Goal: Information Seeking & Learning: Learn about a topic

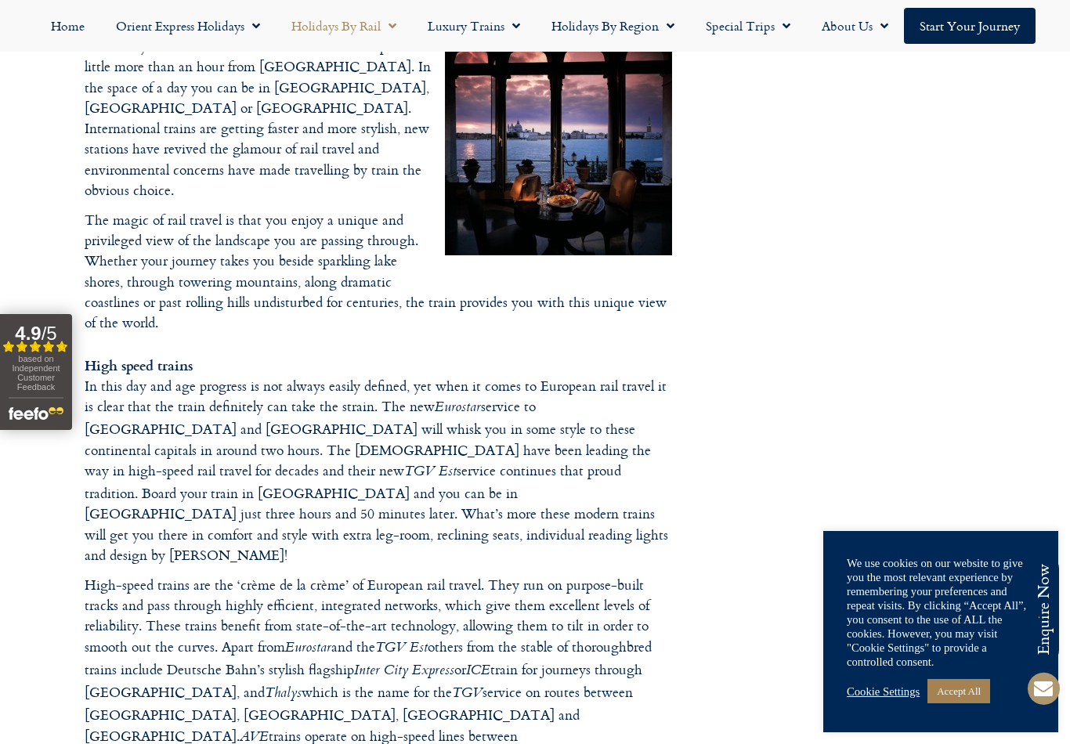
scroll to position [722, 0]
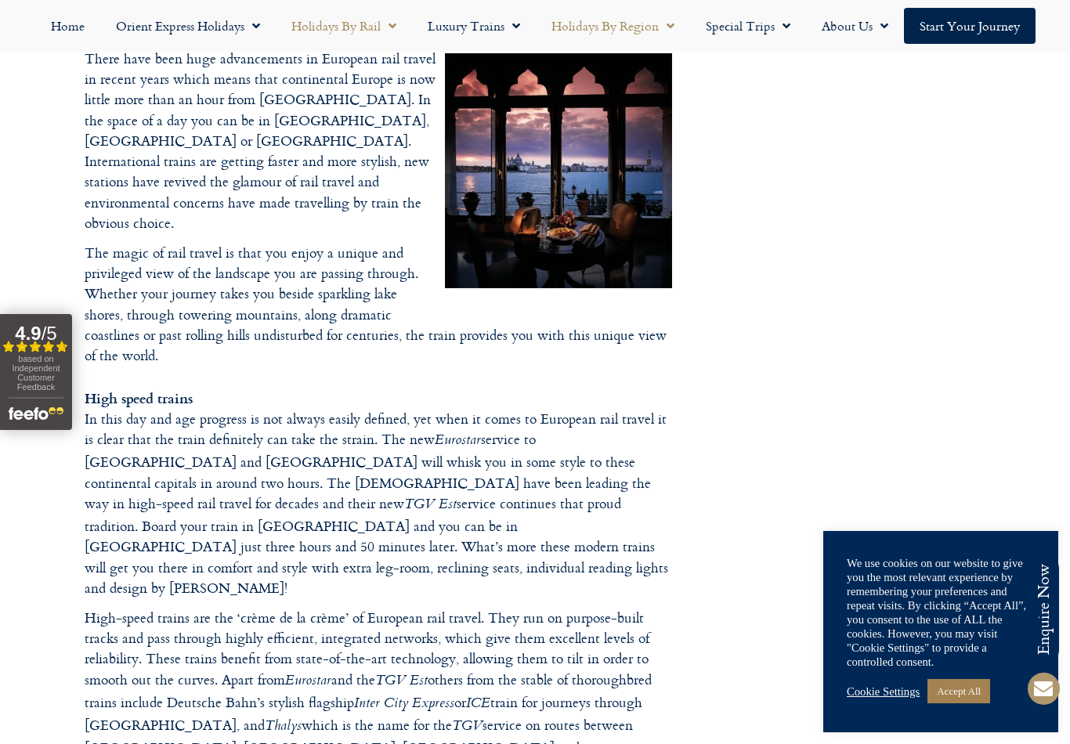
click at [645, 33] on link "Holidays by Region" at bounding box center [613, 26] width 154 height 36
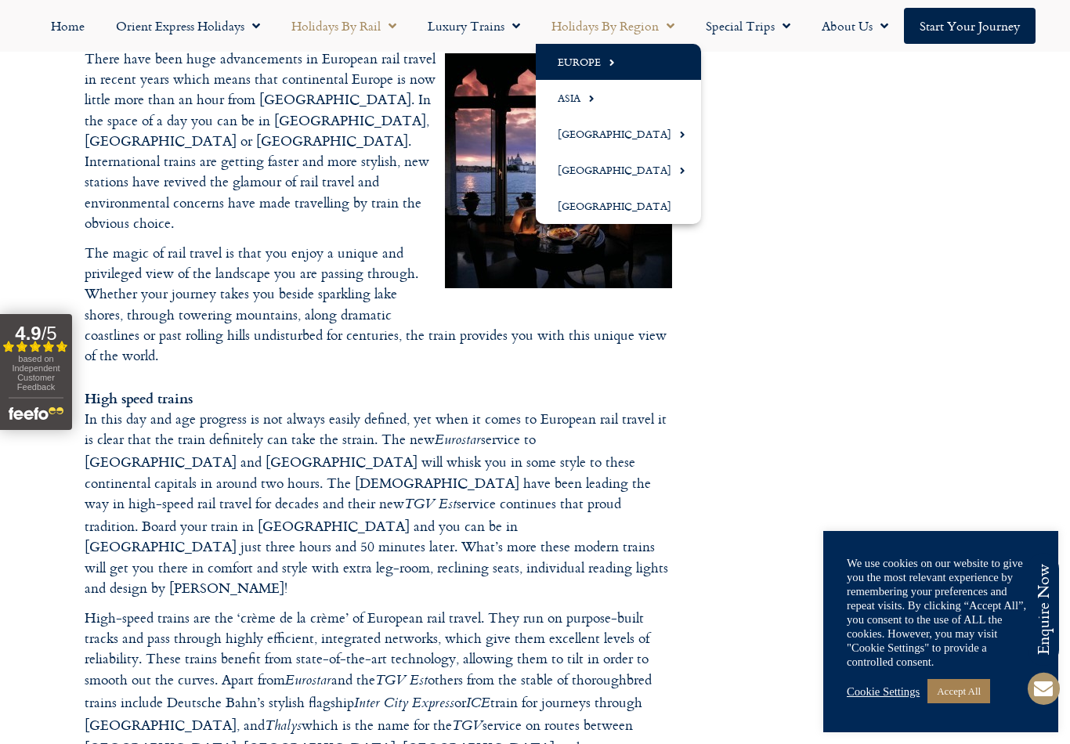
click at [609, 70] on span "Menu" at bounding box center [608, 62] width 14 height 26
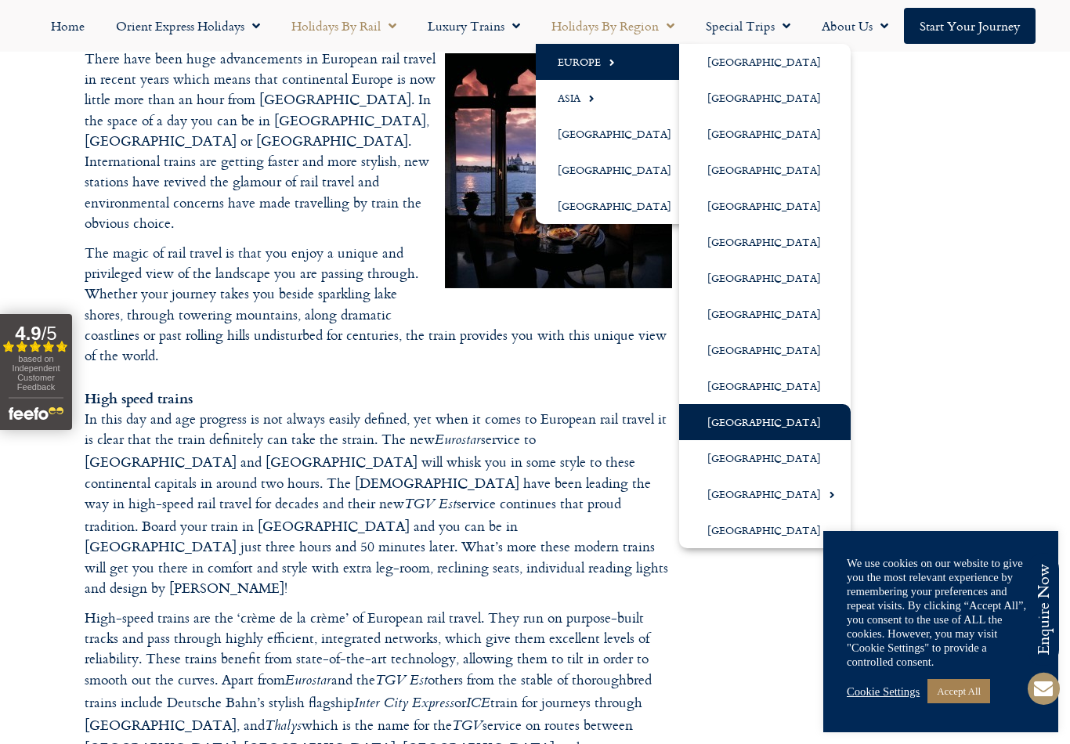
click at [732, 430] on link "[GEOGRAPHIC_DATA]" at bounding box center [765, 422] width 172 height 36
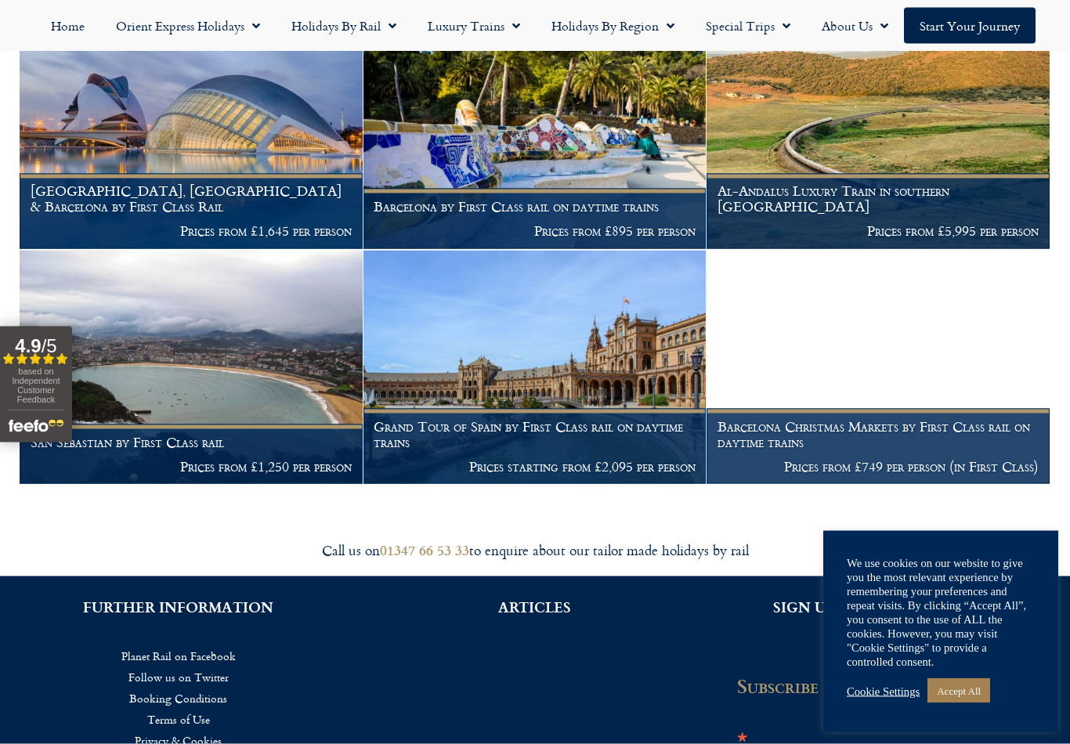
scroll to position [620, 0]
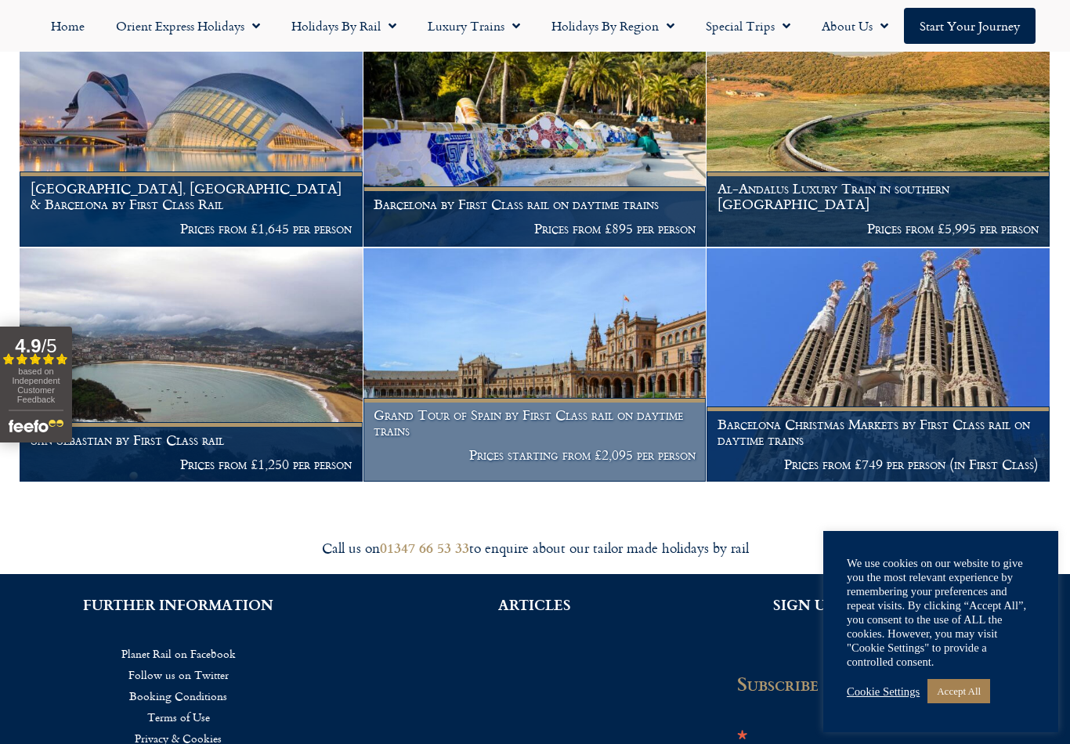
click at [610, 407] on h1 "Grand Tour of Spain by First Class rail on daytime trains" at bounding box center [535, 422] width 322 height 31
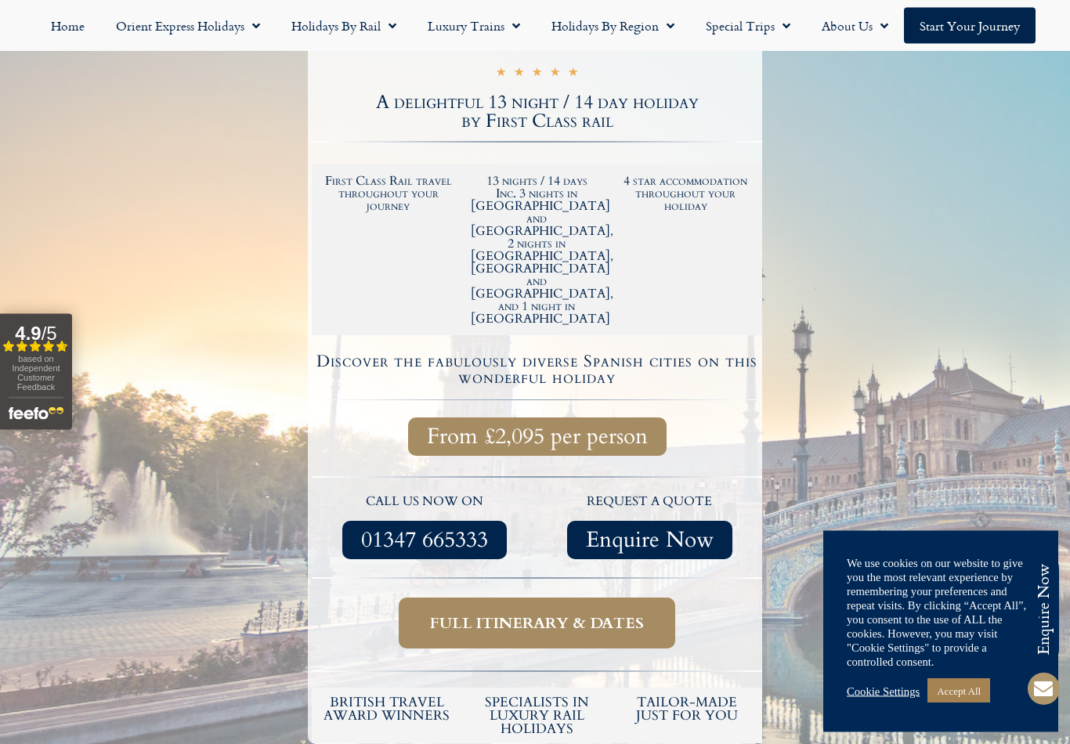
scroll to position [314, 0]
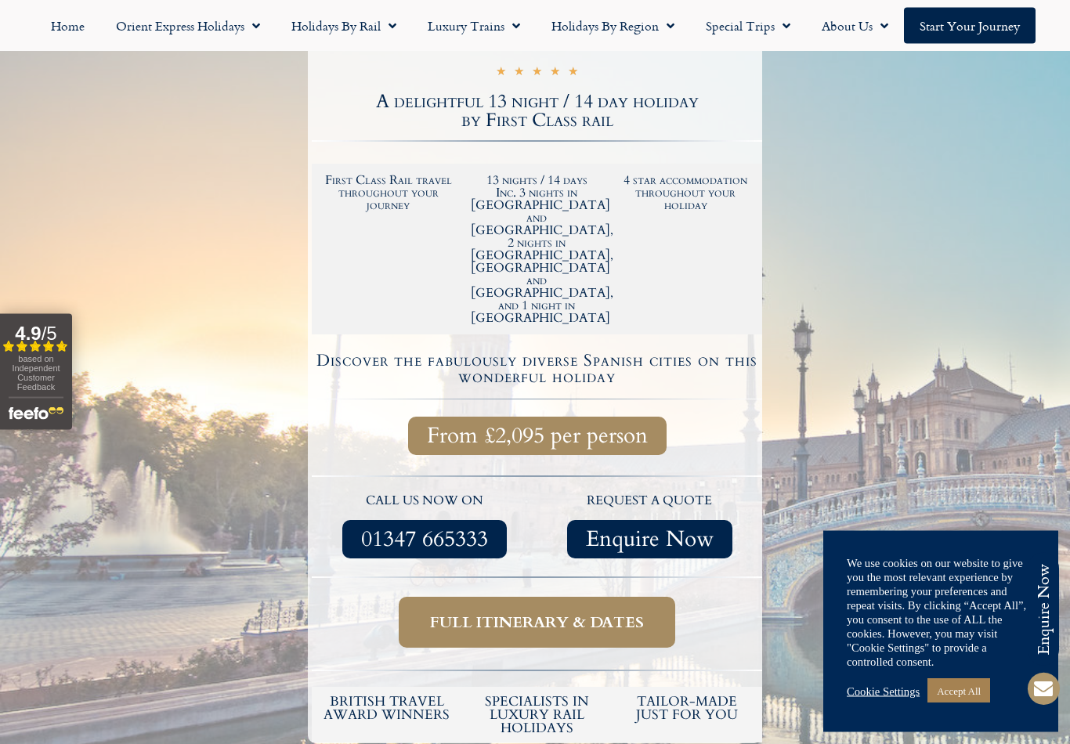
click at [601, 427] on span "From £2,095 per person" at bounding box center [537, 437] width 221 height 20
click at [593, 427] on span "From £2,095 per person" at bounding box center [537, 437] width 221 height 20
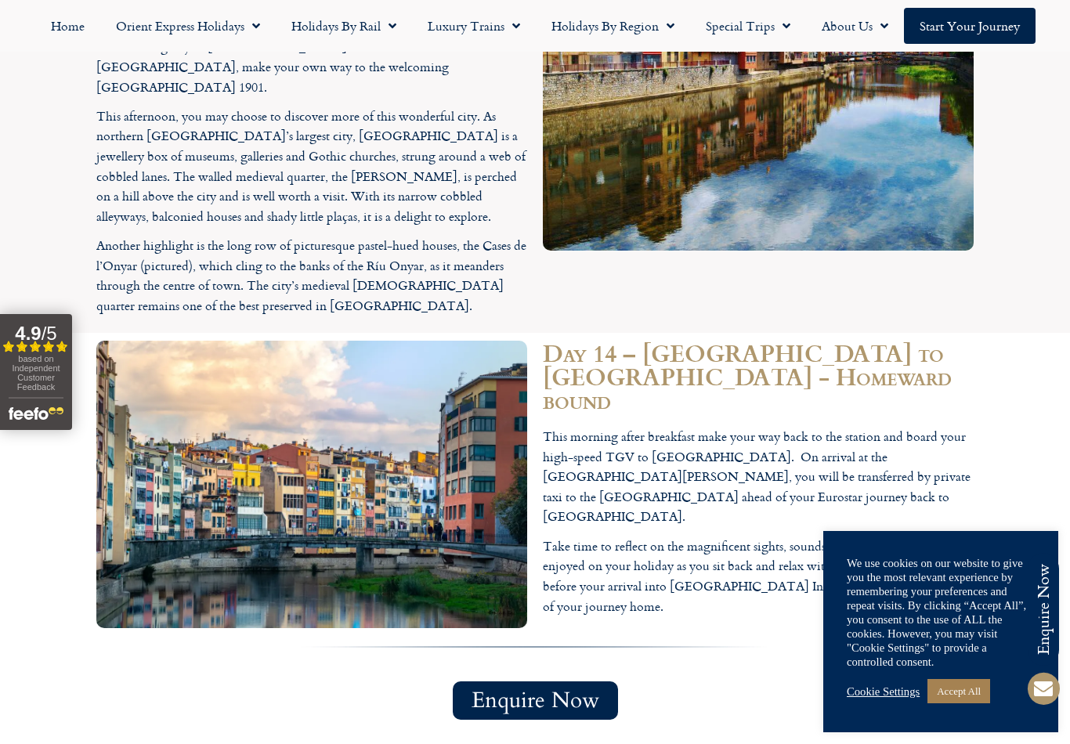
scroll to position [5597, 0]
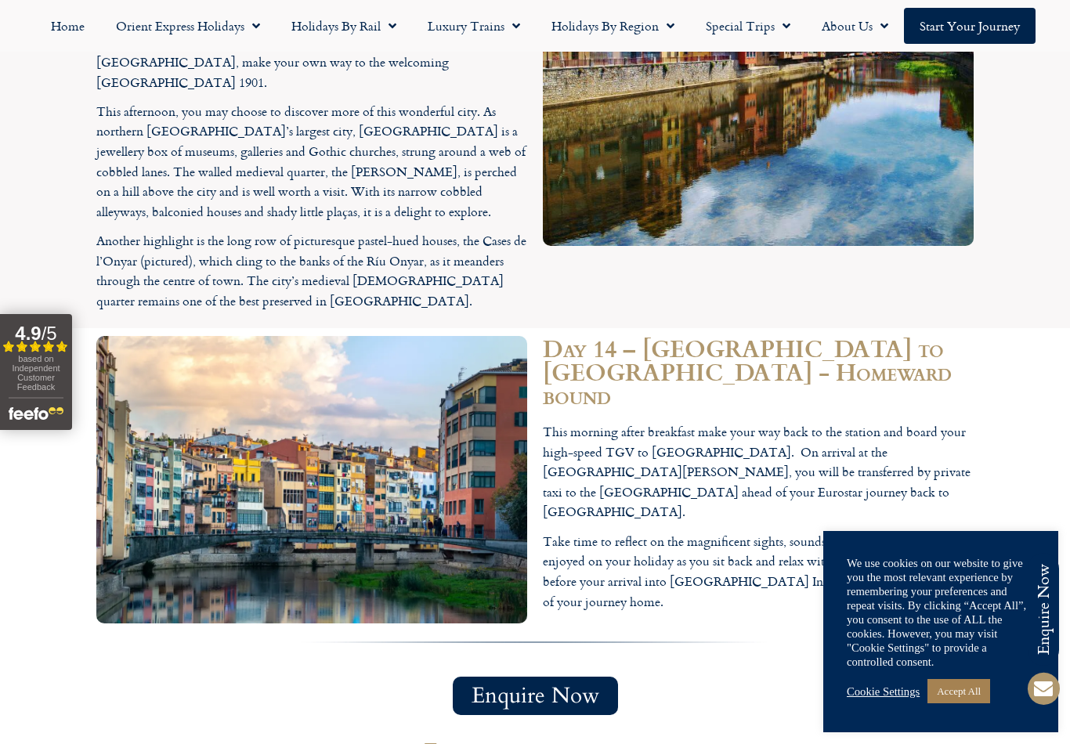
click at [982, 703] on link "Accept All" at bounding box center [958, 691] width 63 height 24
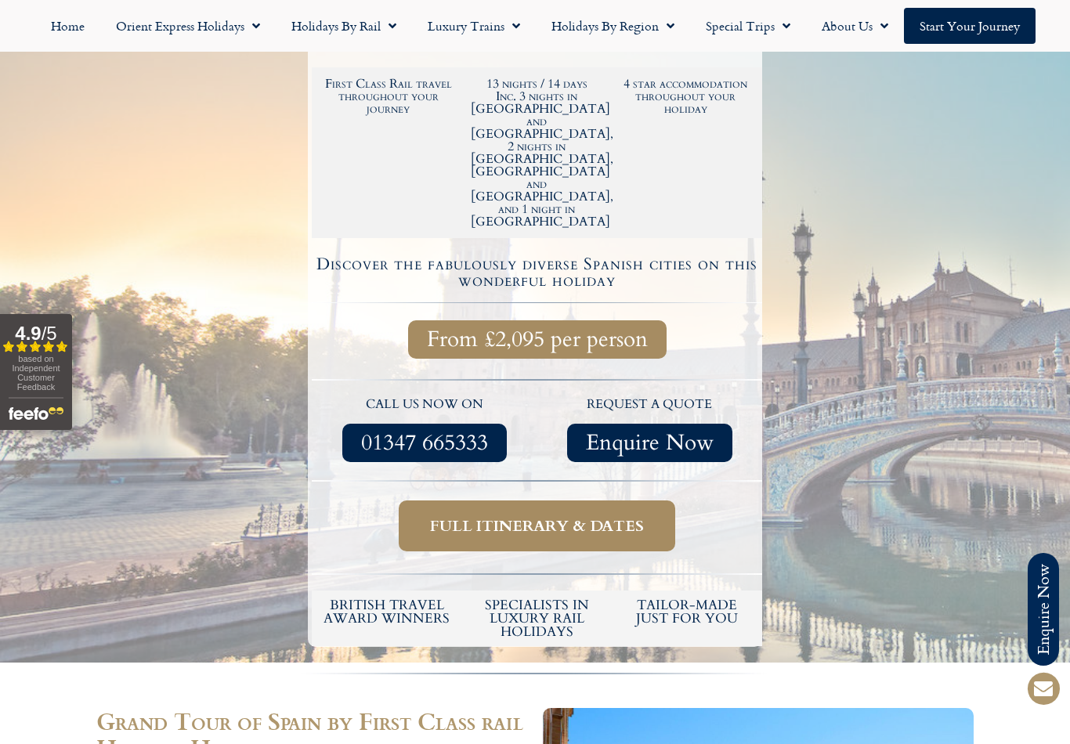
scroll to position [400, 0]
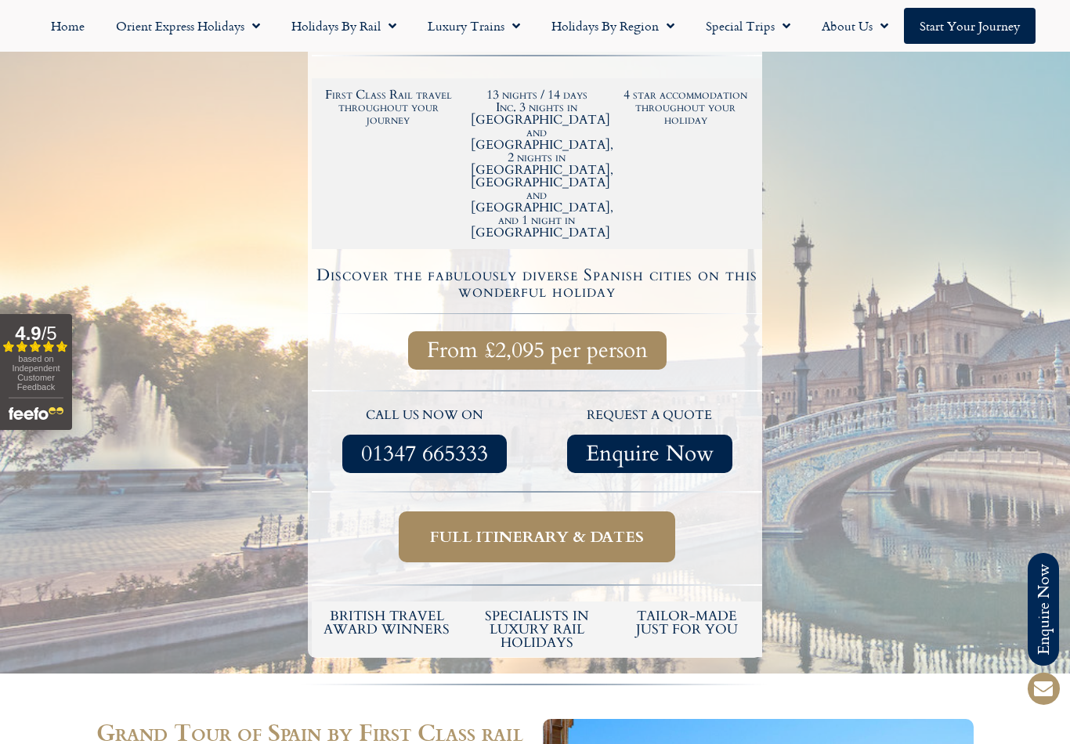
click at [582, 527] on span "Full itinerary & dates" at bounding box center [537, 537] width 214 height 20
click at [569, 527] on span "Full itinerary & dates" at bounding box center [537, 537] width 214 height 20
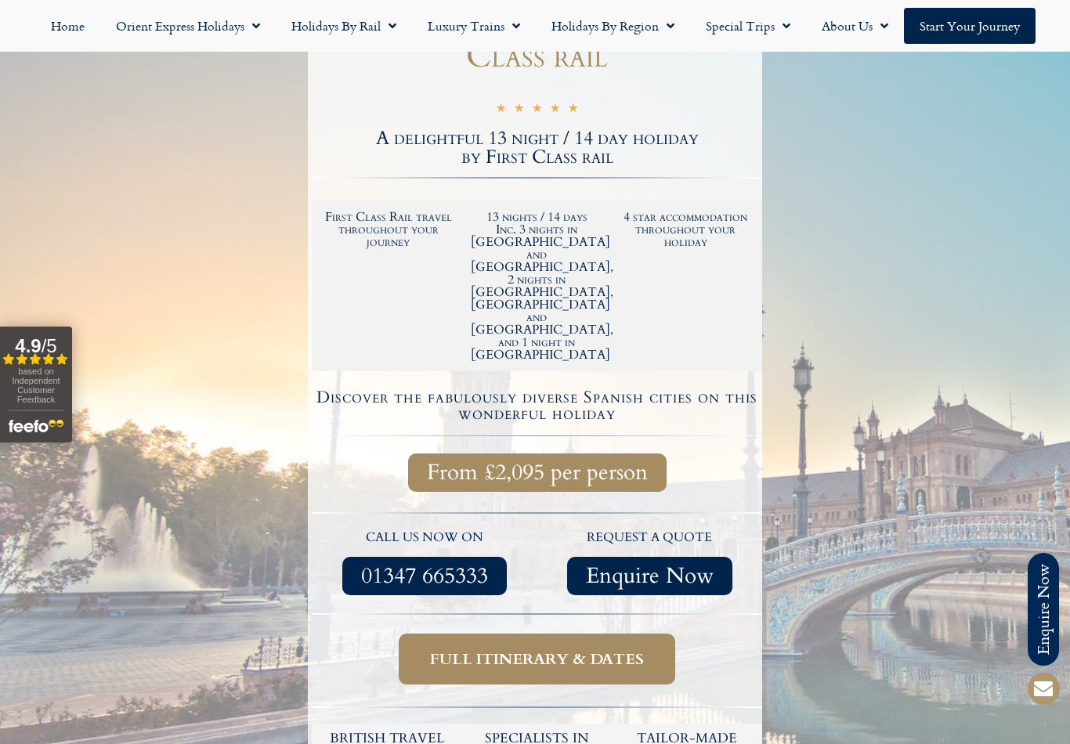
scroll to position [292, 0]
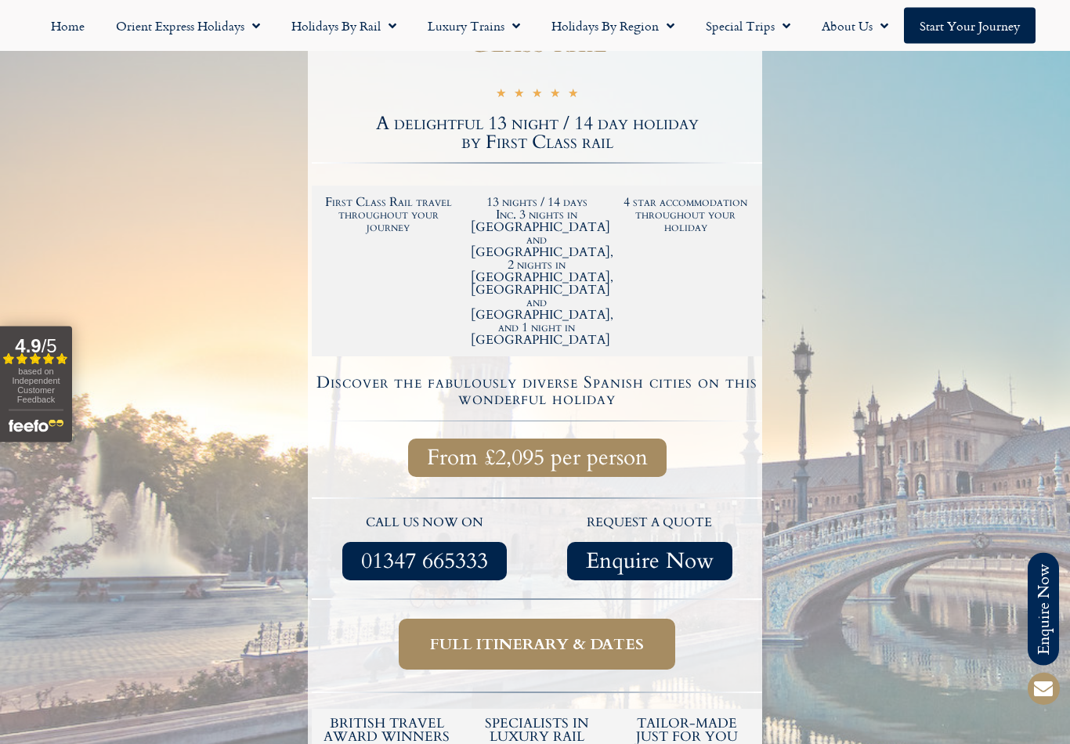
click at [611, 635] on span "Full itinerary & dates" at bounding box center [537, 645] width 214 height 20
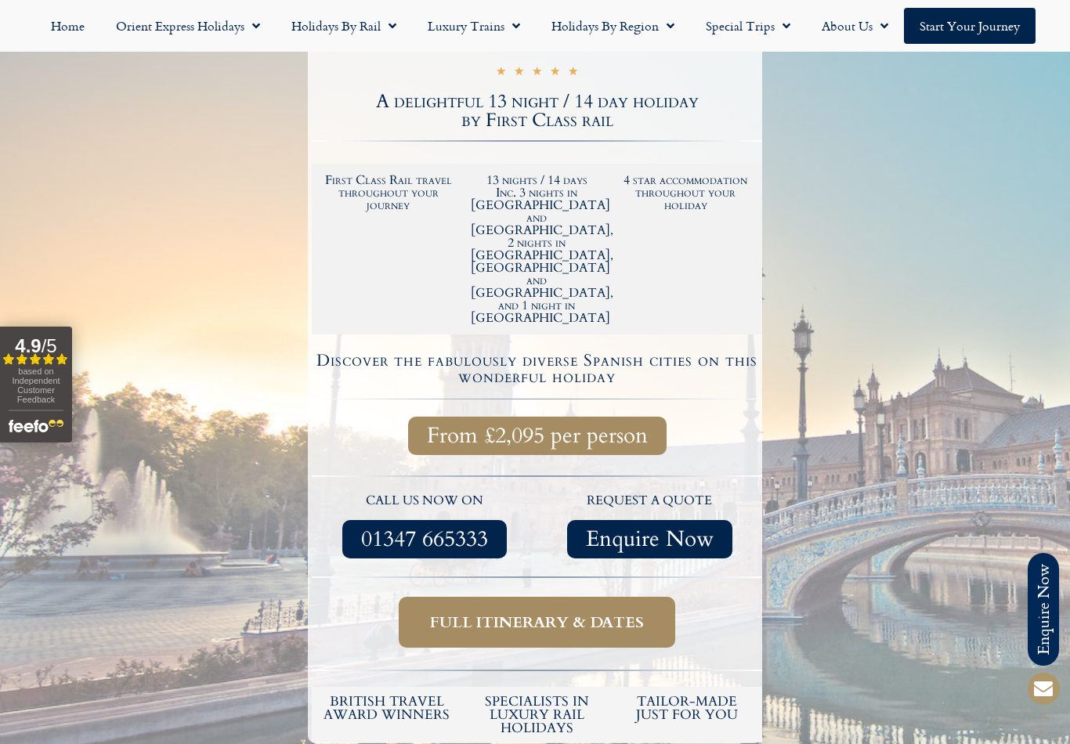
scroll to position [317, 0]
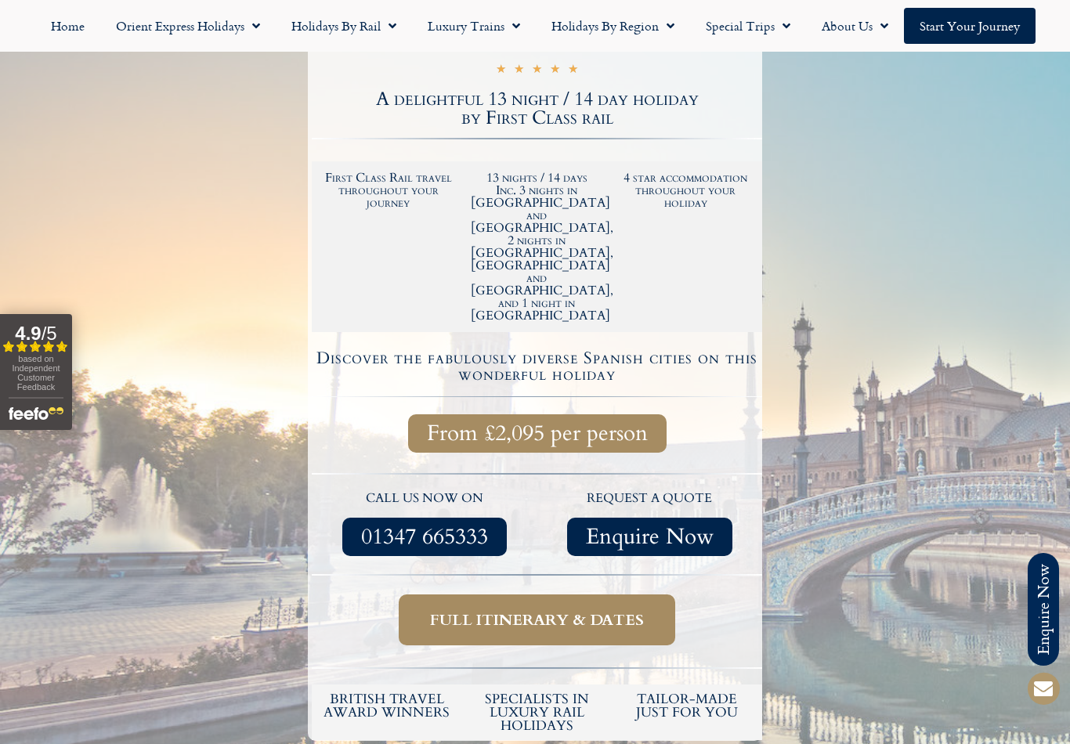
click at [575, 610] on span "Full itinerary & dates" at bounding box center [537, 620] width 214 height 20
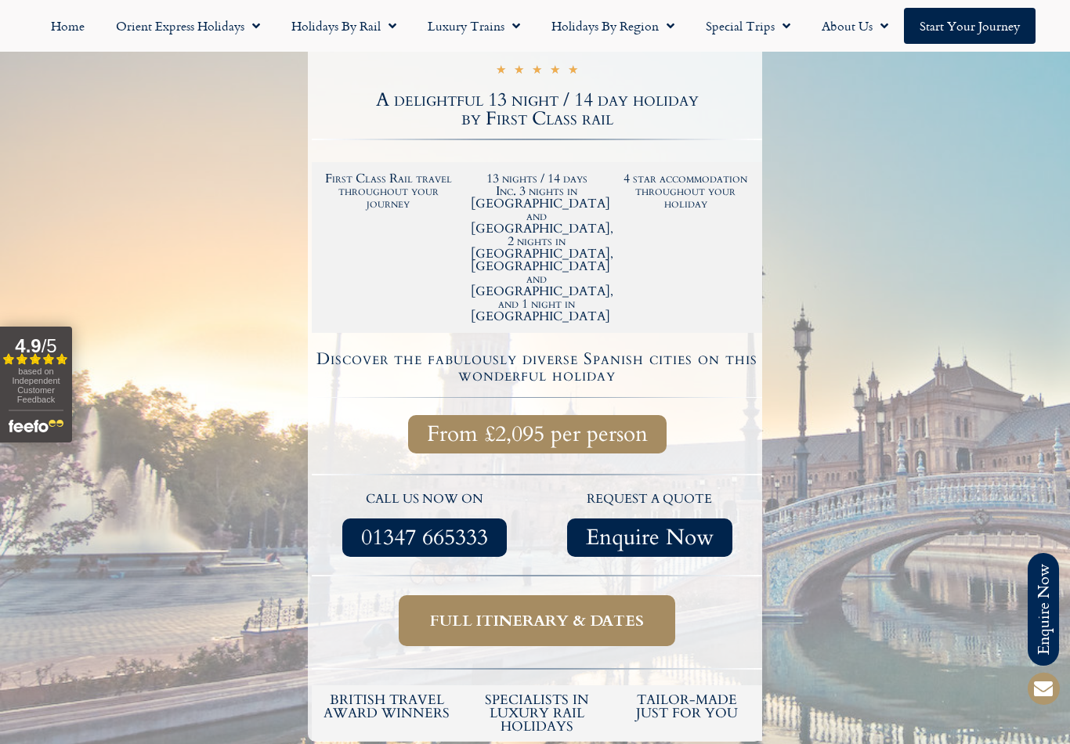
scroll to position [316, 0]
click at [669, 529] on span "Enquire Now" at bounding box center [650, 539] width 128 height 20
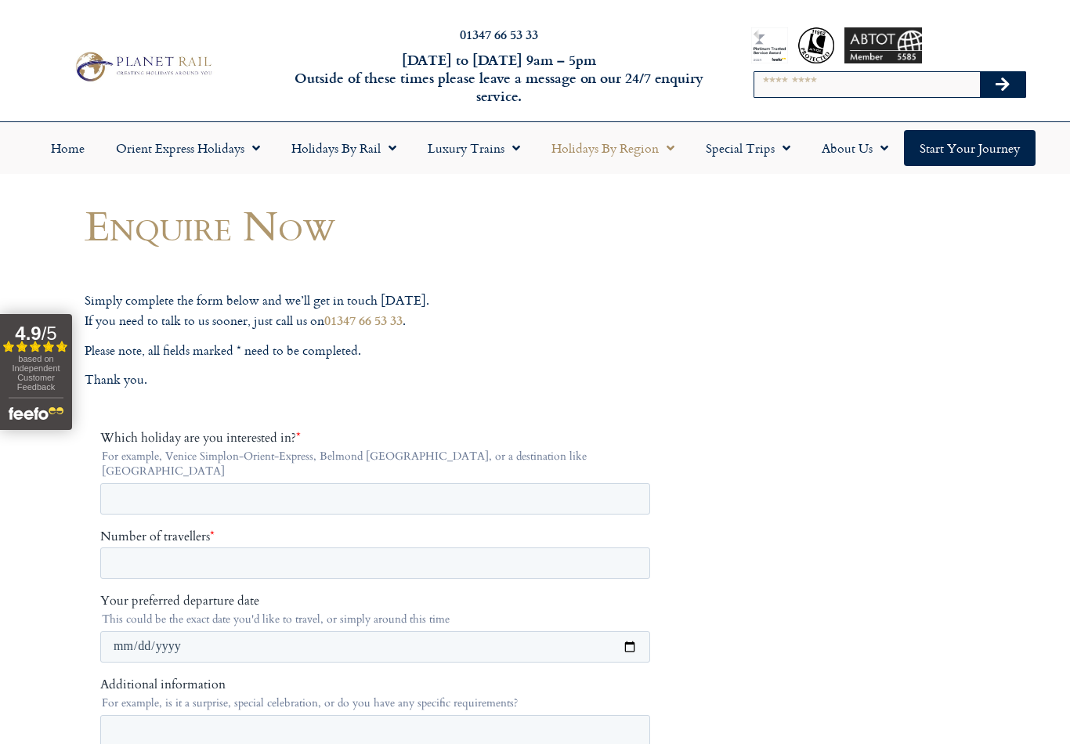
click at [647, 150] on link "Holidays by Region" at bounding box center [613, 148] width 154 height 36
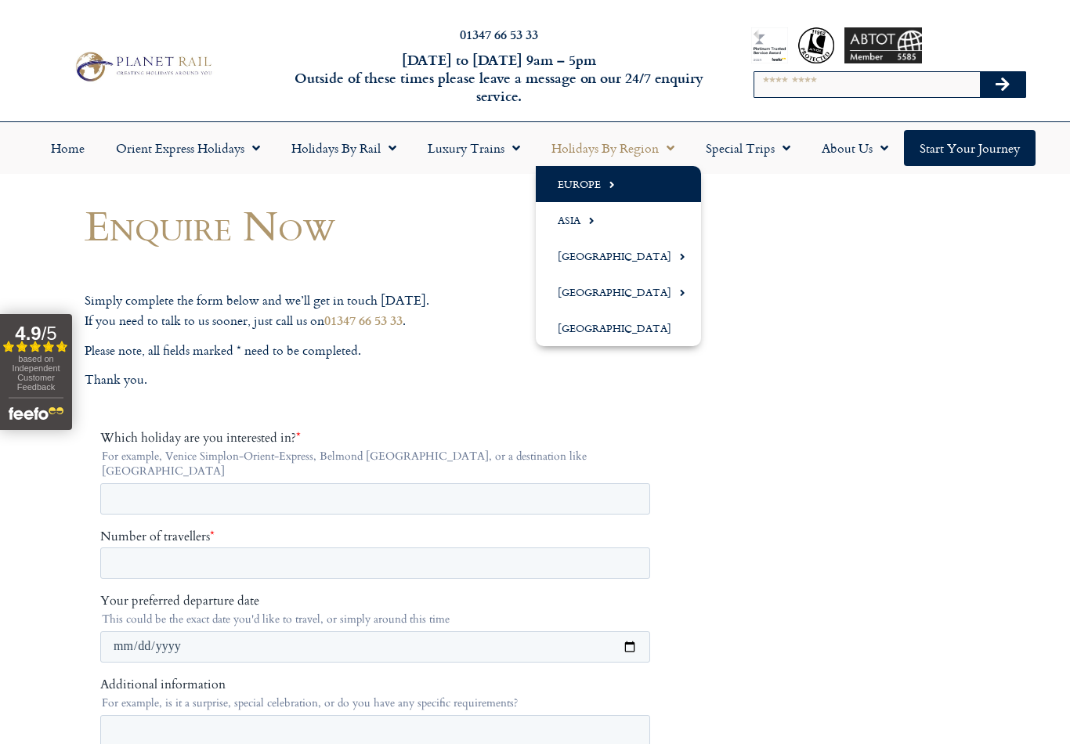
click at [605, 194] on span "Menu" at bounding box center [608, 185] width 14 height 26
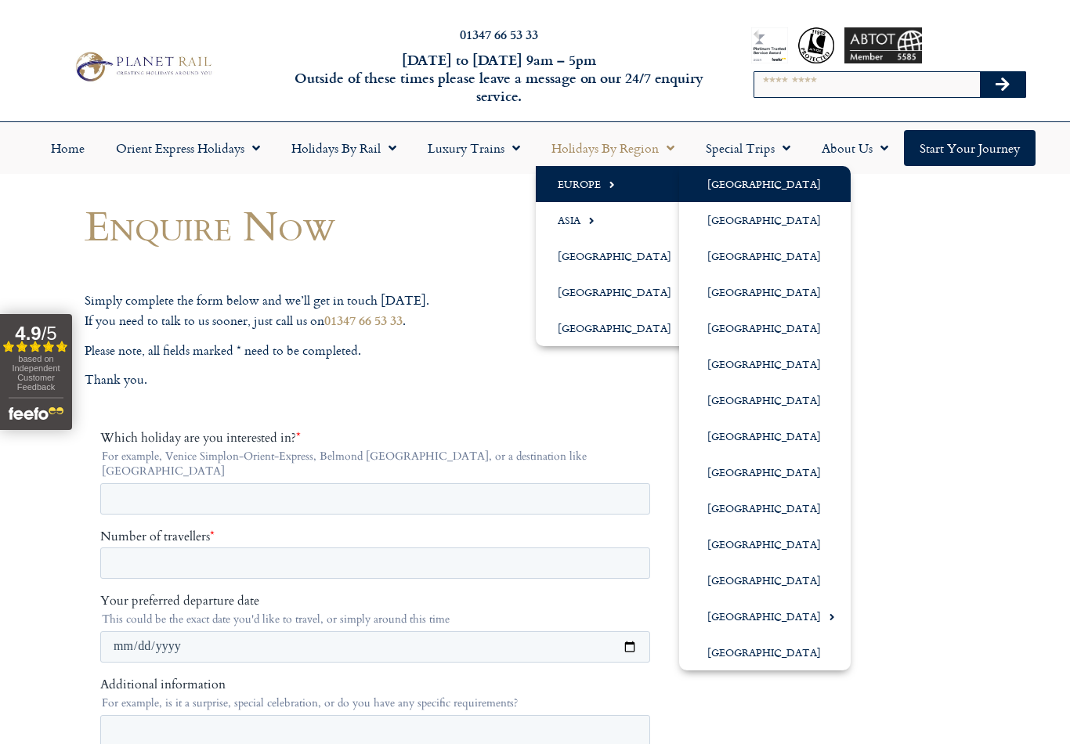
click at [744, 190] on link "[GEOGRAPHIC_DATA]" at bounding box center [765, 184] width 172 height 36
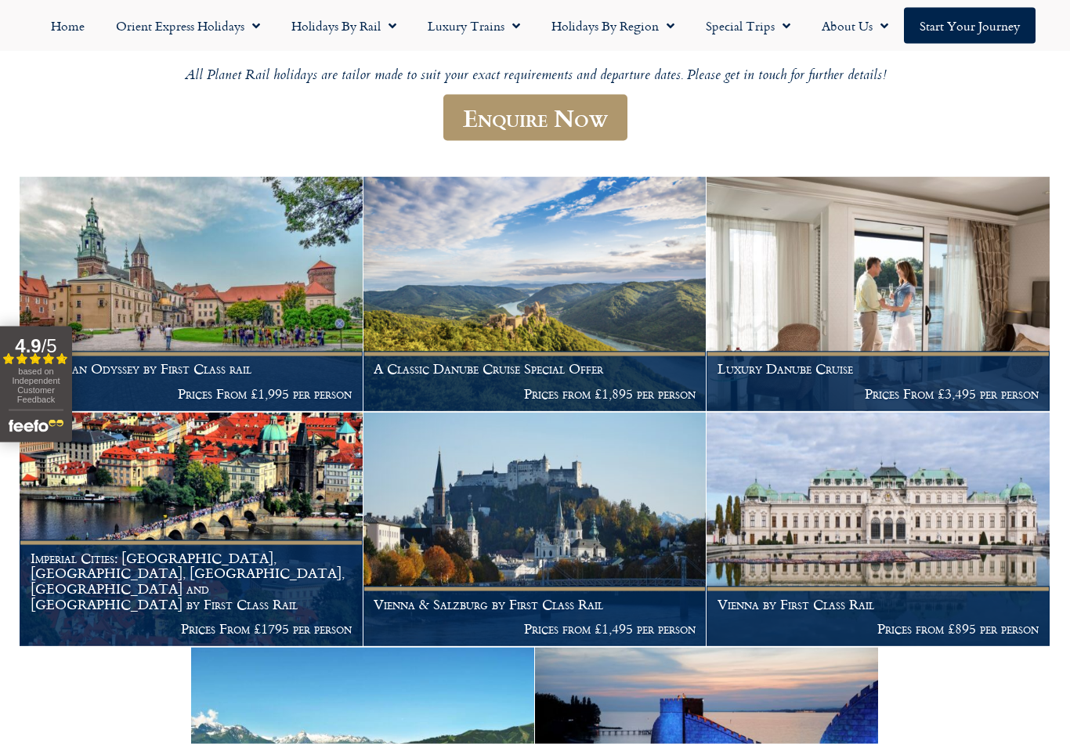
scroll to position [202, 0]
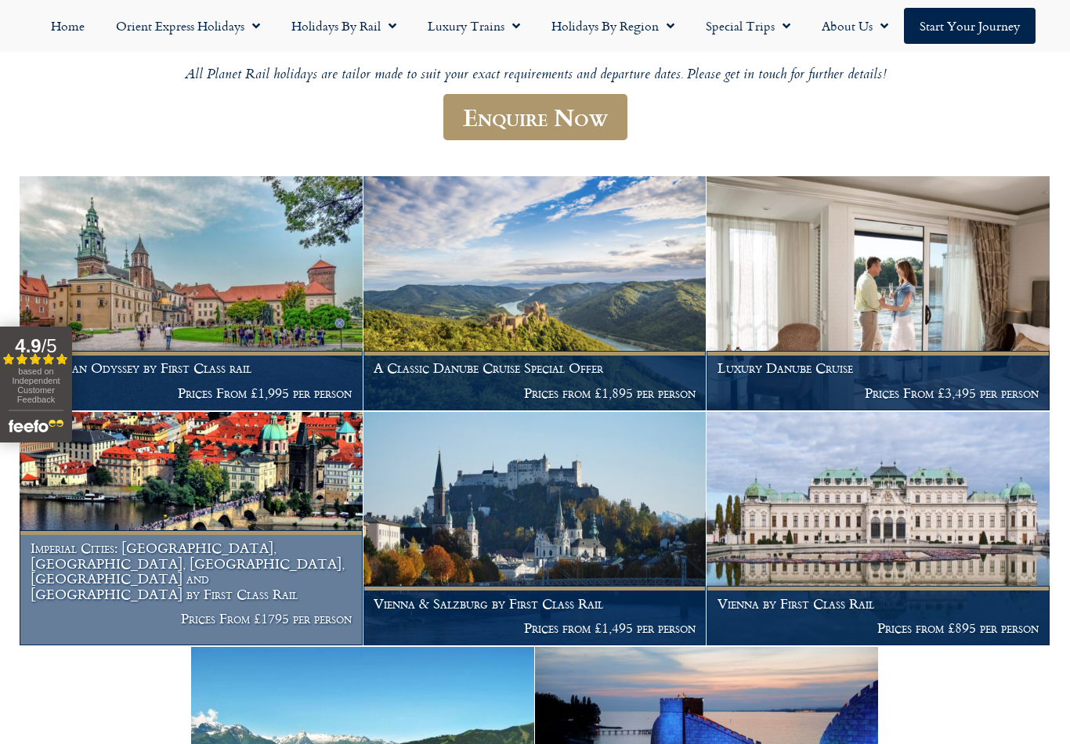
click at [93, 562] on figcaption "Imperial Cities: Berlin, Prague, Budapest, Vienna and Nuremberg by First Class …" at bounding box center [191, 587] width 343 height 115
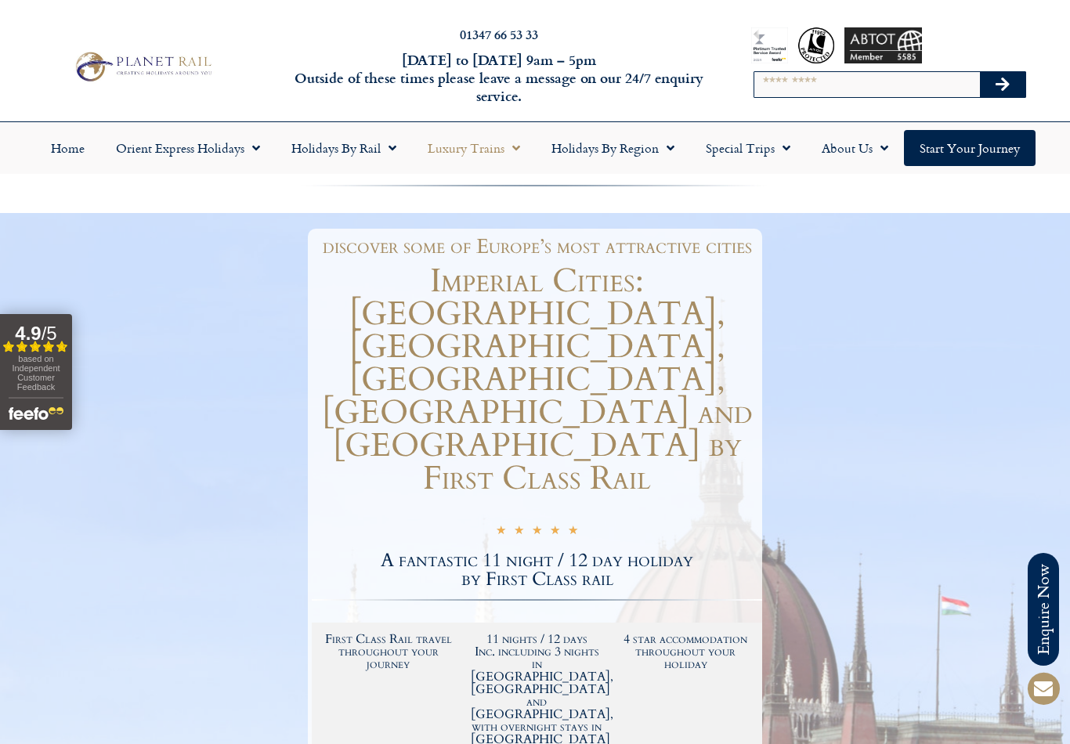
click at [491, 154] on link "Luxury Trains" at bounding box center [474, 148] width 124 height 36
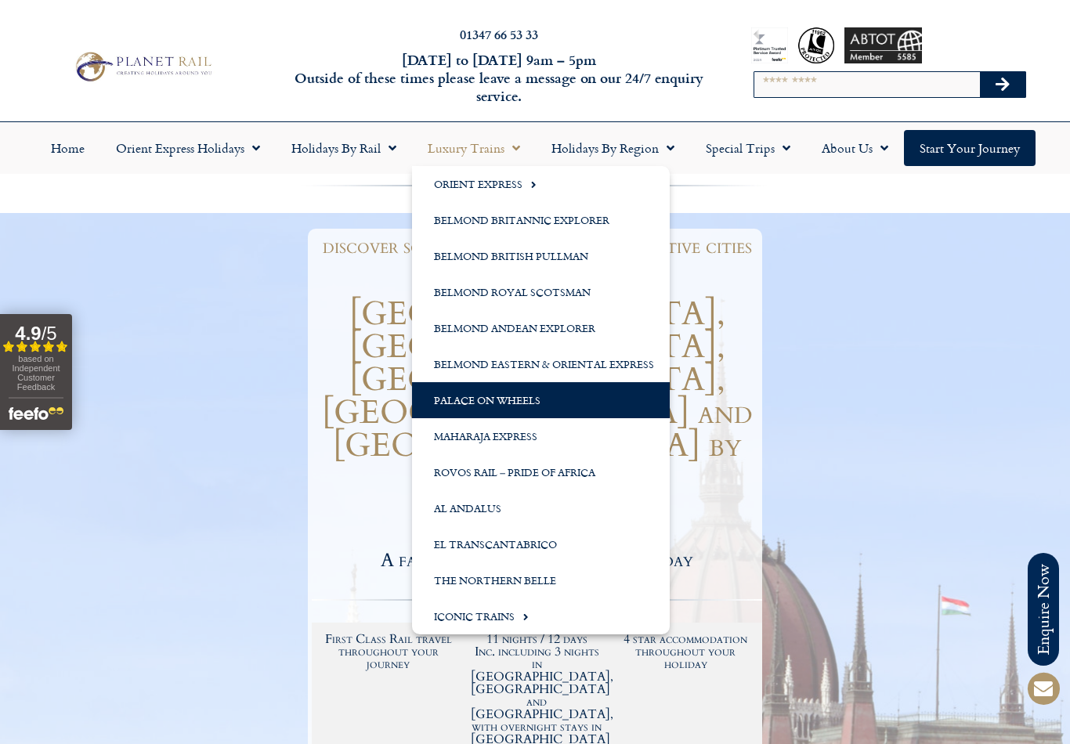
click at [511, 398] on link "Palace on Wheels" at bounding box center [541, 400] width 258 height 36
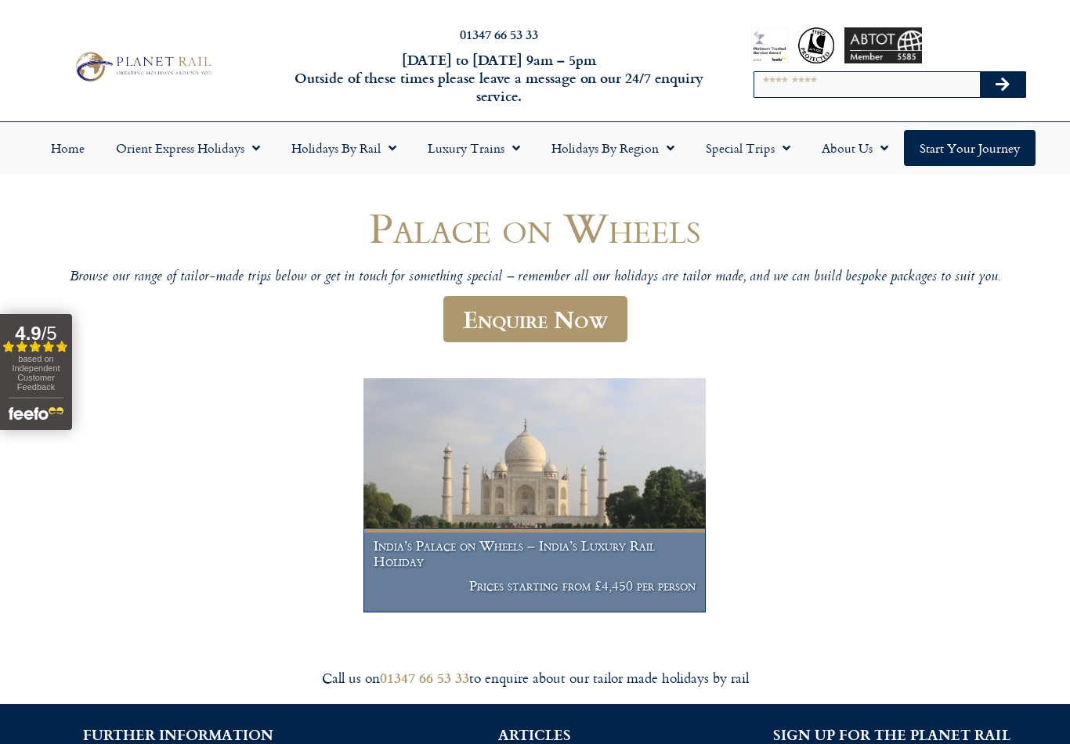
click at [598, 523] on img at bounding box center [534, 495] width 343 height 234
click at [598, 578] on p "Prices starting from £4,450 per person" at bounding box center [535, 586] width 322 height 16
click at [613, 581] on p "Prices starting from £4,450 per person" at bounding box center [535, 586] width 322 height 16
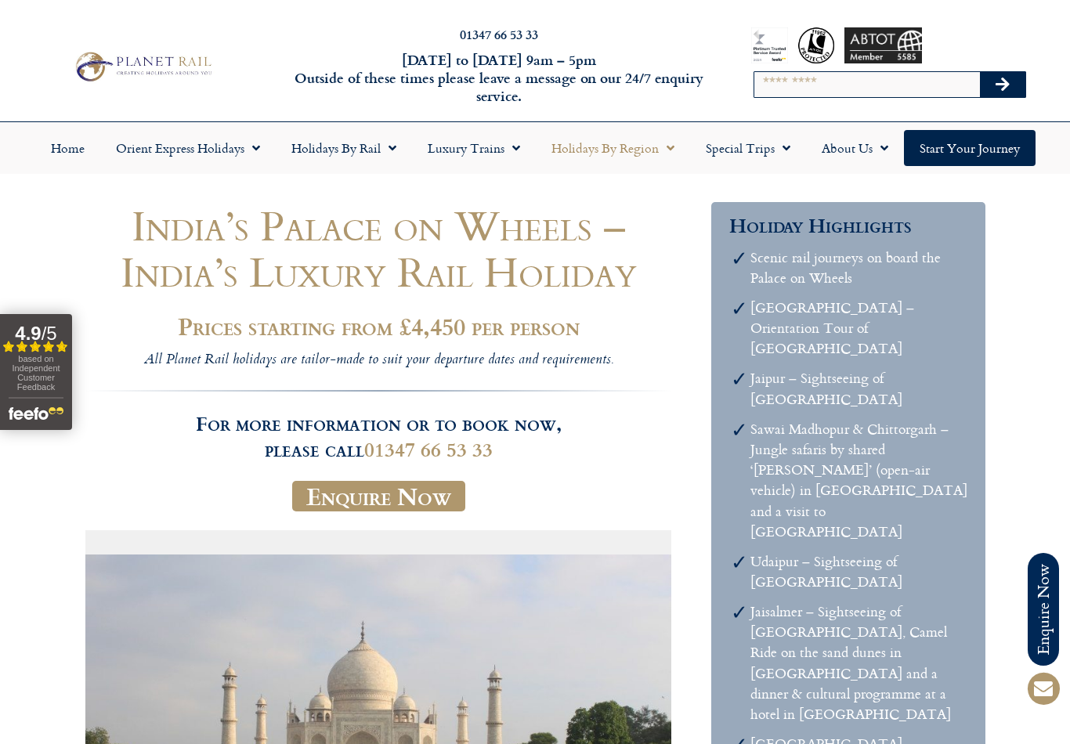
click at [645, 154] on link "Holidays by Region" at bounding box center [613, 148] width 154 height 36
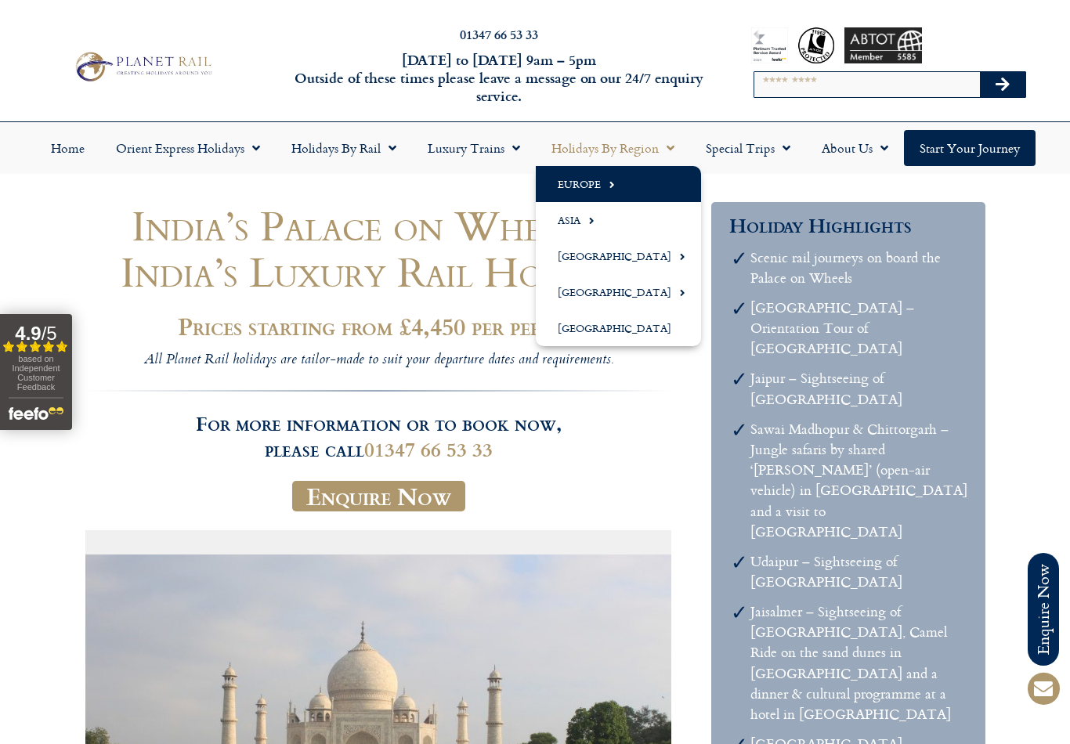
click at [604, 188] on span "Menu" at bounding box center [608, 185] width 14 height 26
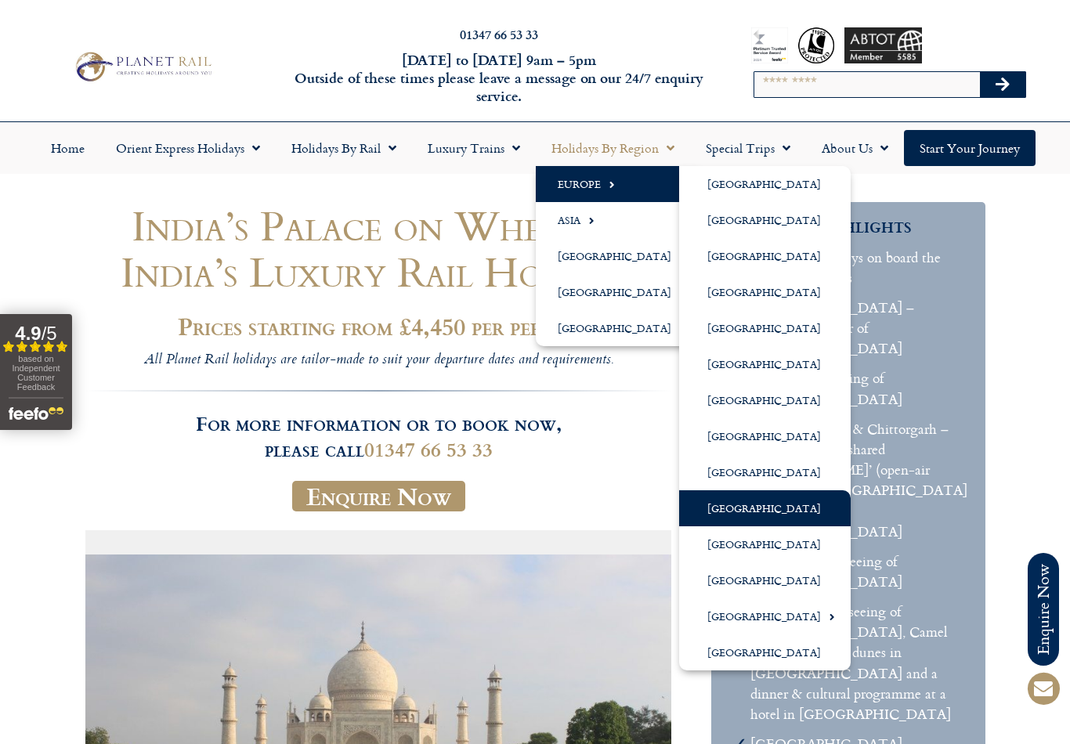
click at [747, 513] on link "[GEOGRAPHIC_DATA]" at bounding box center [765, 508] width 172 height 36
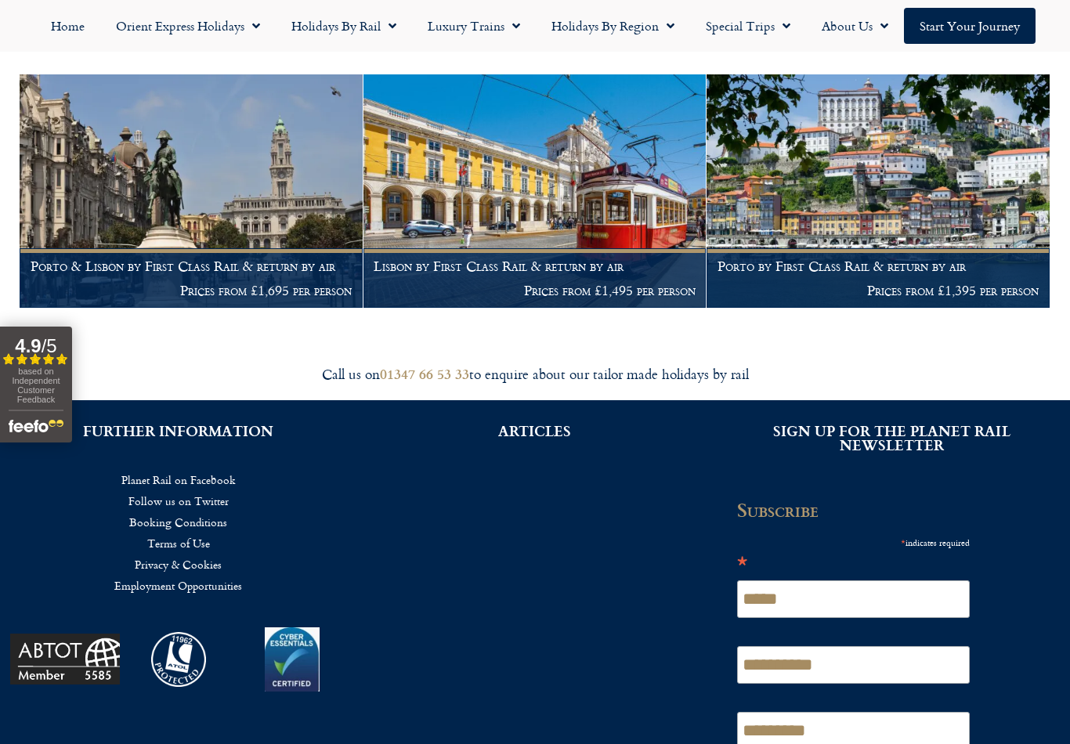
scroll to position [317, 0]
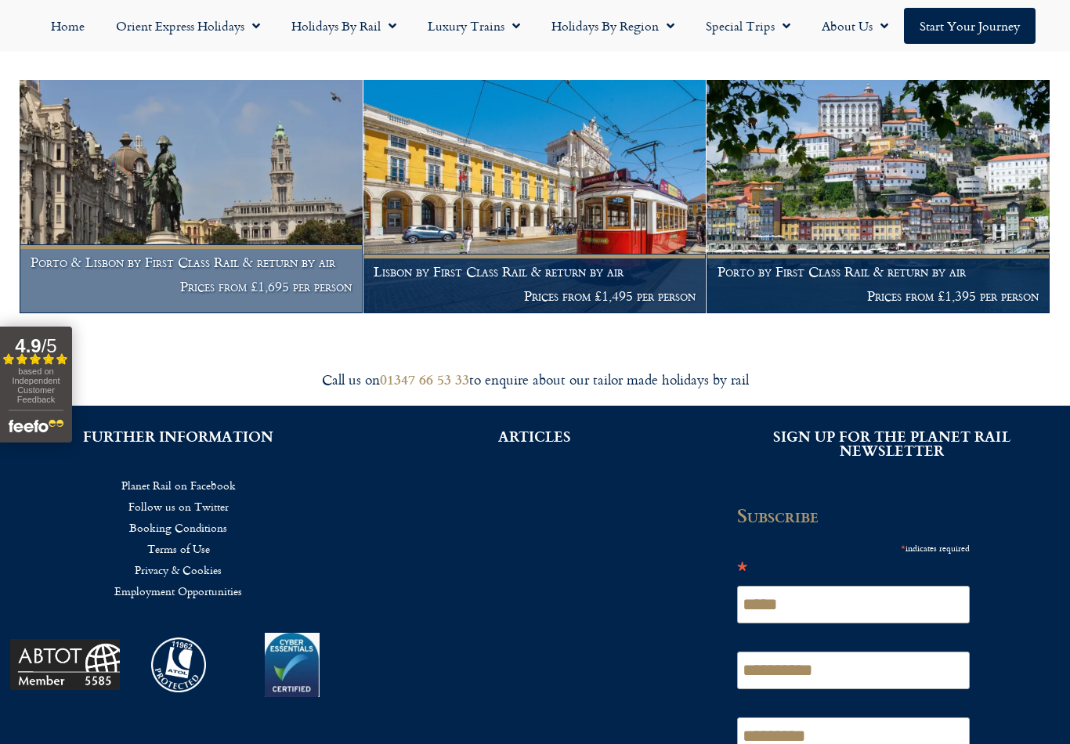
click at [255, 235] on img at bounding box center [191, 197] width 343 height 234
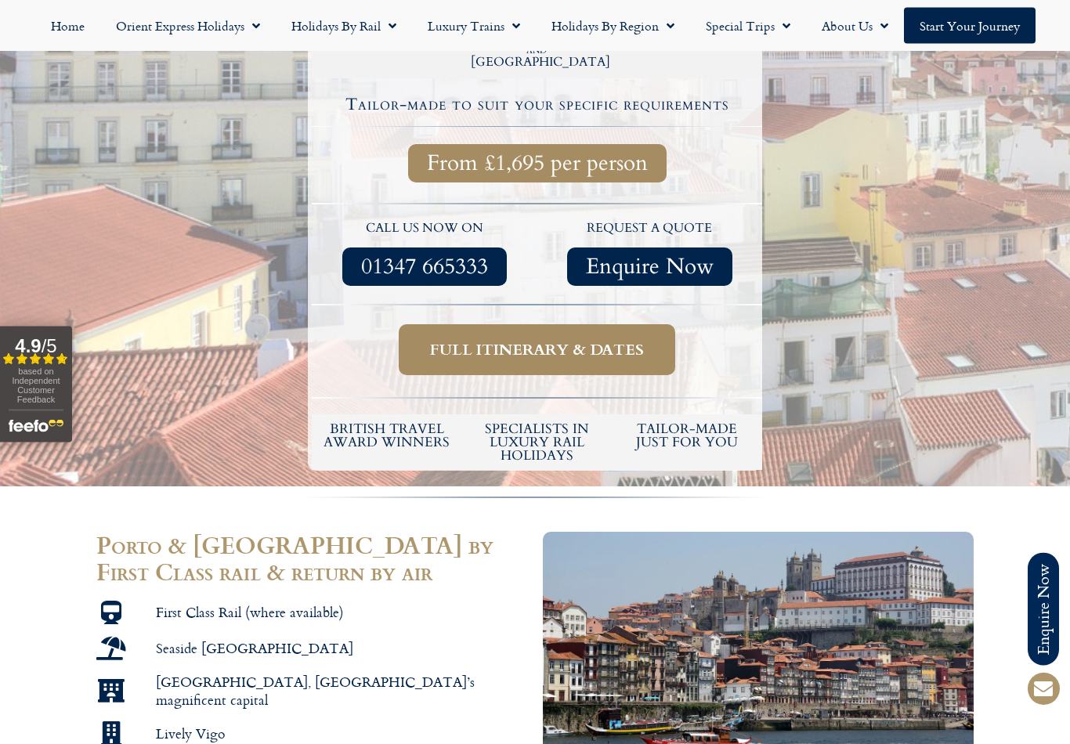
scroll to position [590, 0]
click at [920, 592] on img at bounding box center [758, 653] width 431 height 242
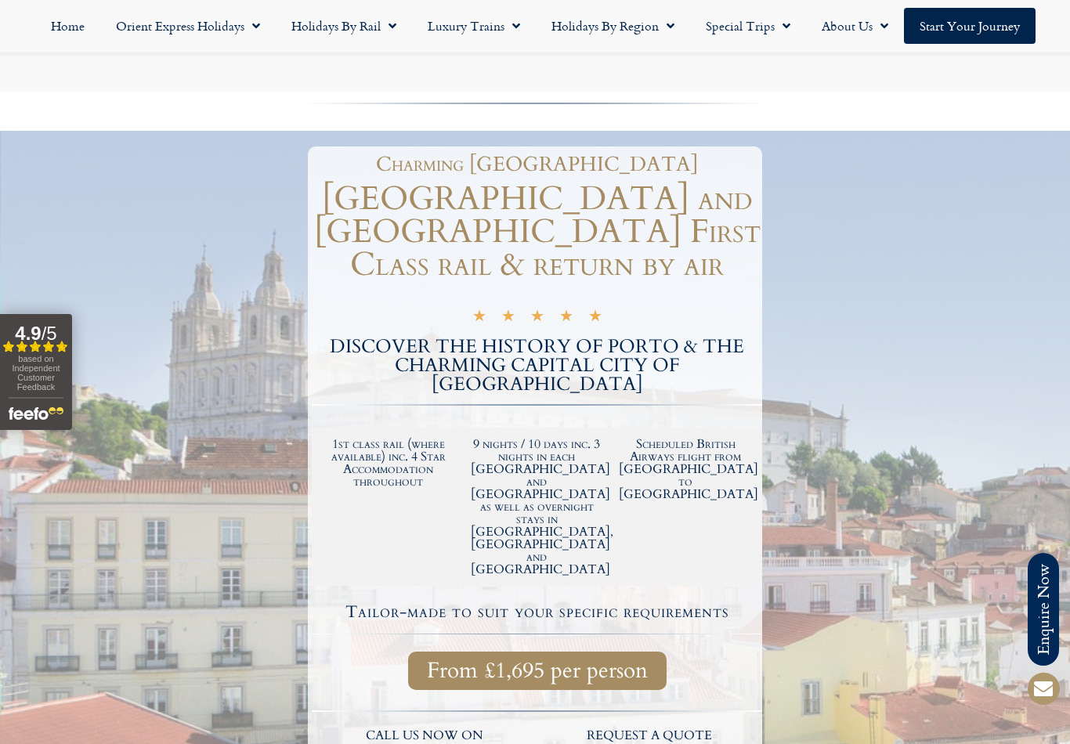
scroll to position [0, 0]
